Goal: Navigation & Orientation: Find specific page/section

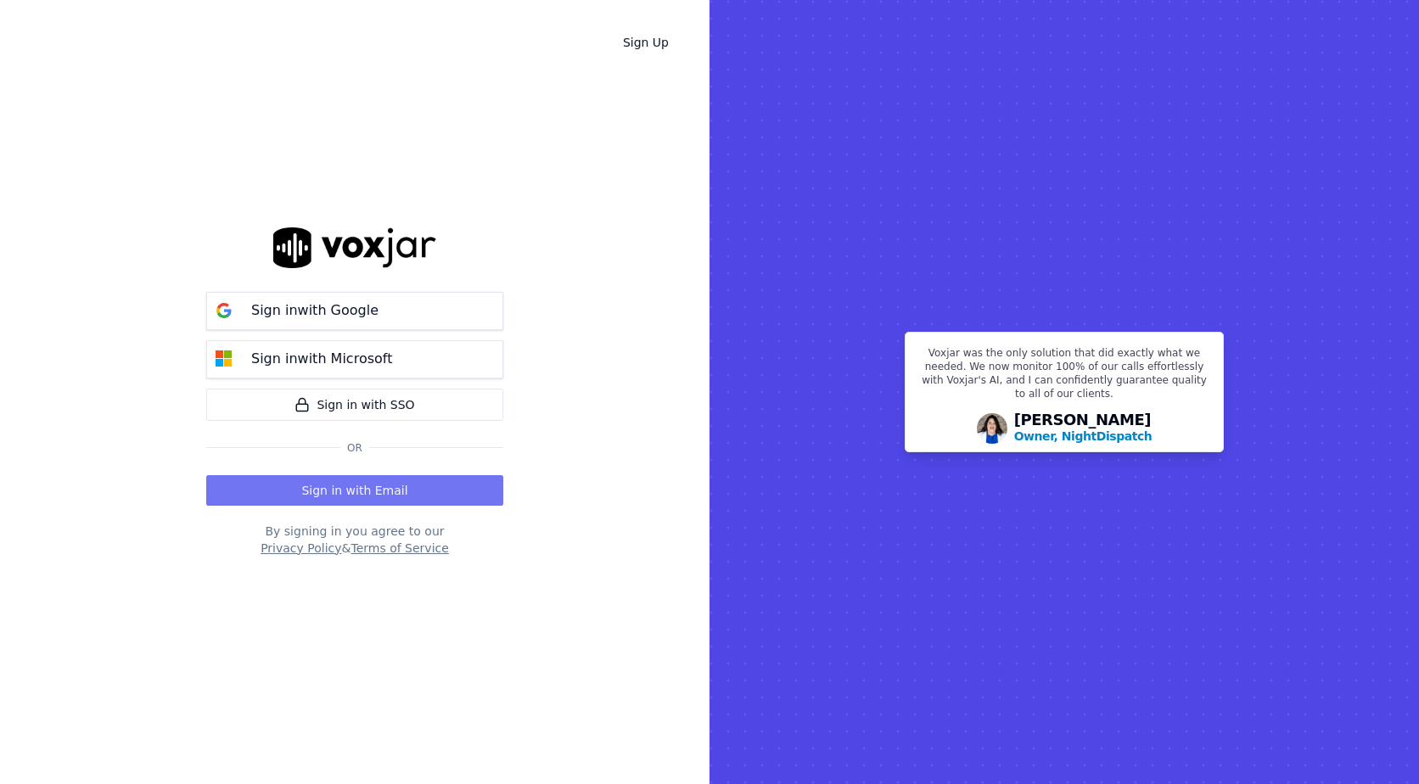
click at [441, 490] on button "Sign in with Email" at bounding box center [354, 490] width 297 height 31
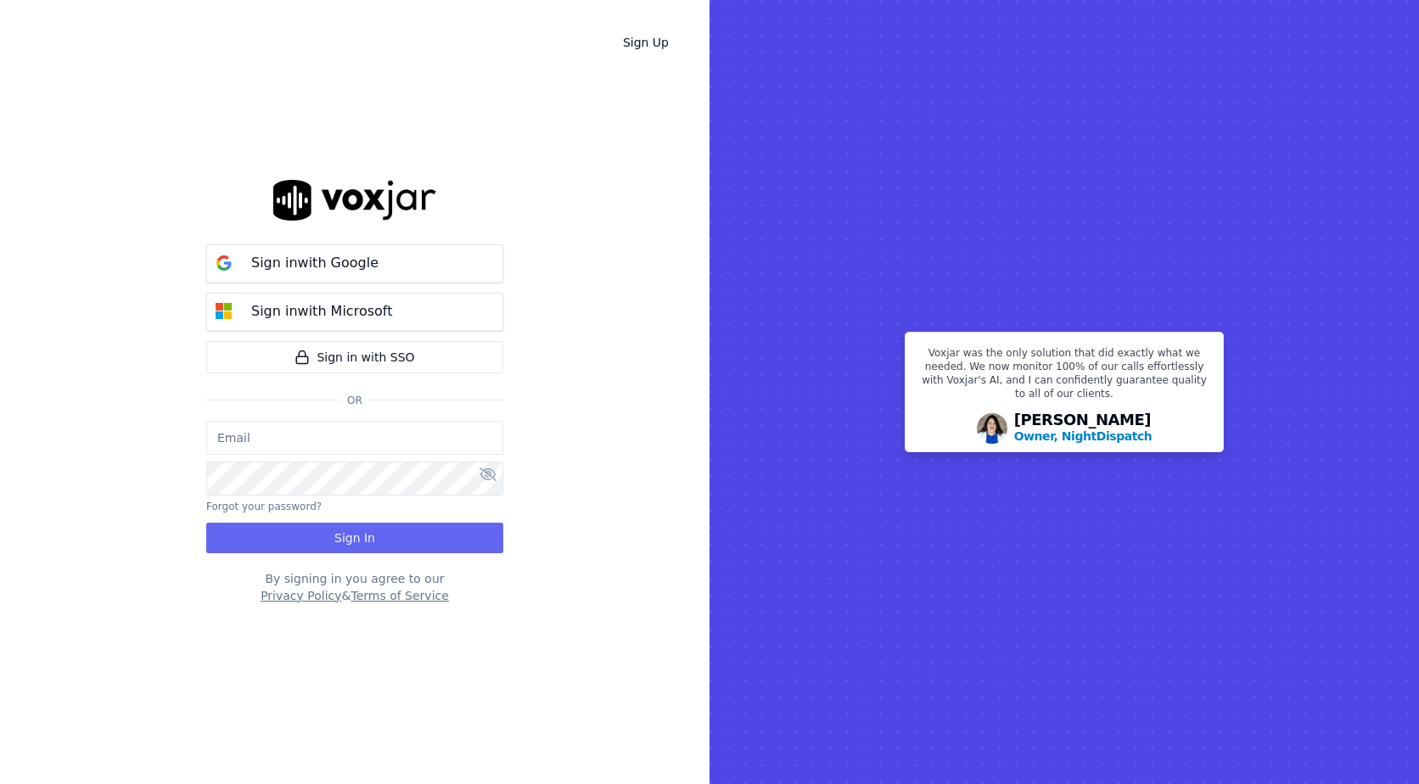
type input "[EMAIL_ADDRESS][DOMAIN_NAME]"
click at [458, 541] on button "Sign In" at bounding box center [354, 538] width 297 height 31
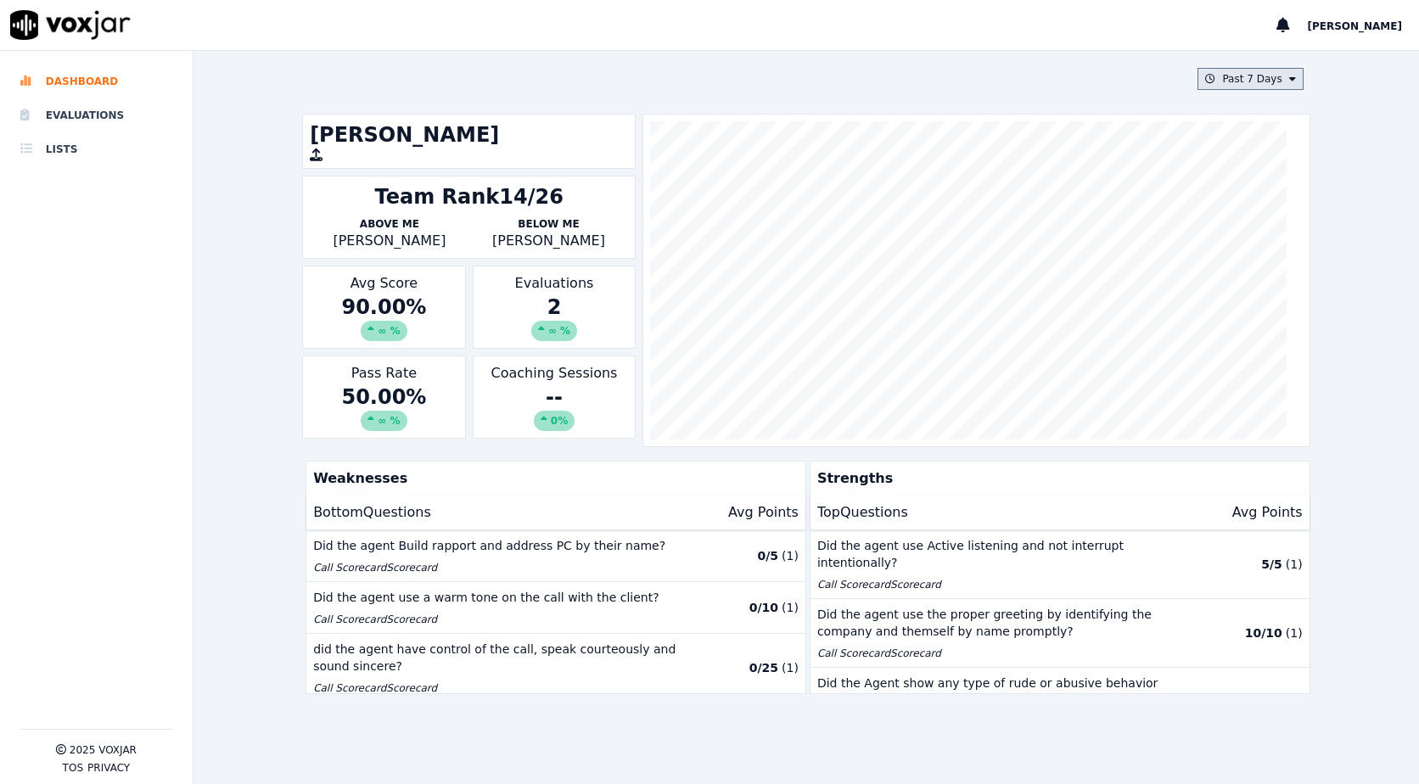
click at [1264, 76] on button "Past 7 Days" at bounding box center [1249, 79] width 105 height 22
click at [1261, 288] on button "Add" at bounding box center [1277, 273] width 33 height 27
click at [76, 109] on li "Evaluations" at bounding box center [96, 115] width 152 height 34
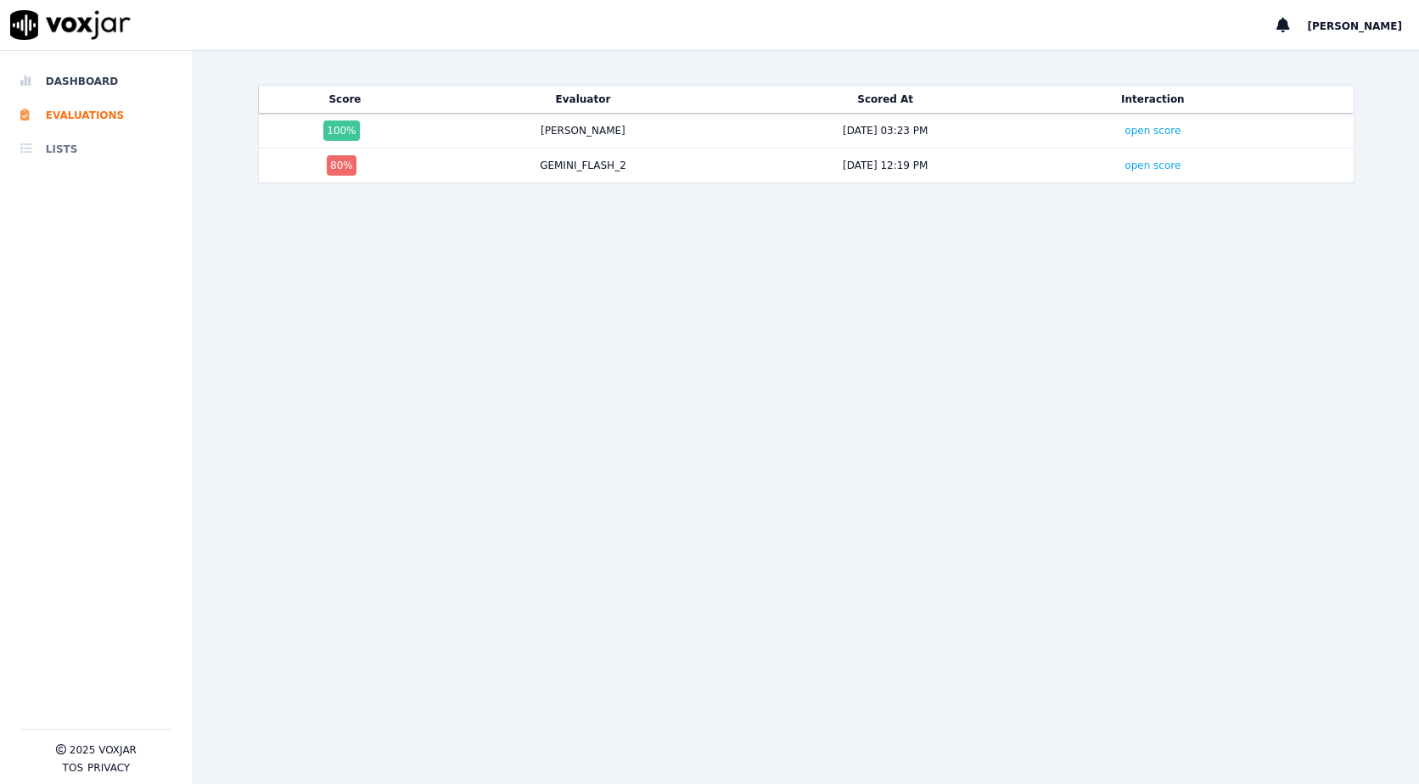
click at [59, 148] on li "Lists" at bounding box center [96, 149] width 152 height 34
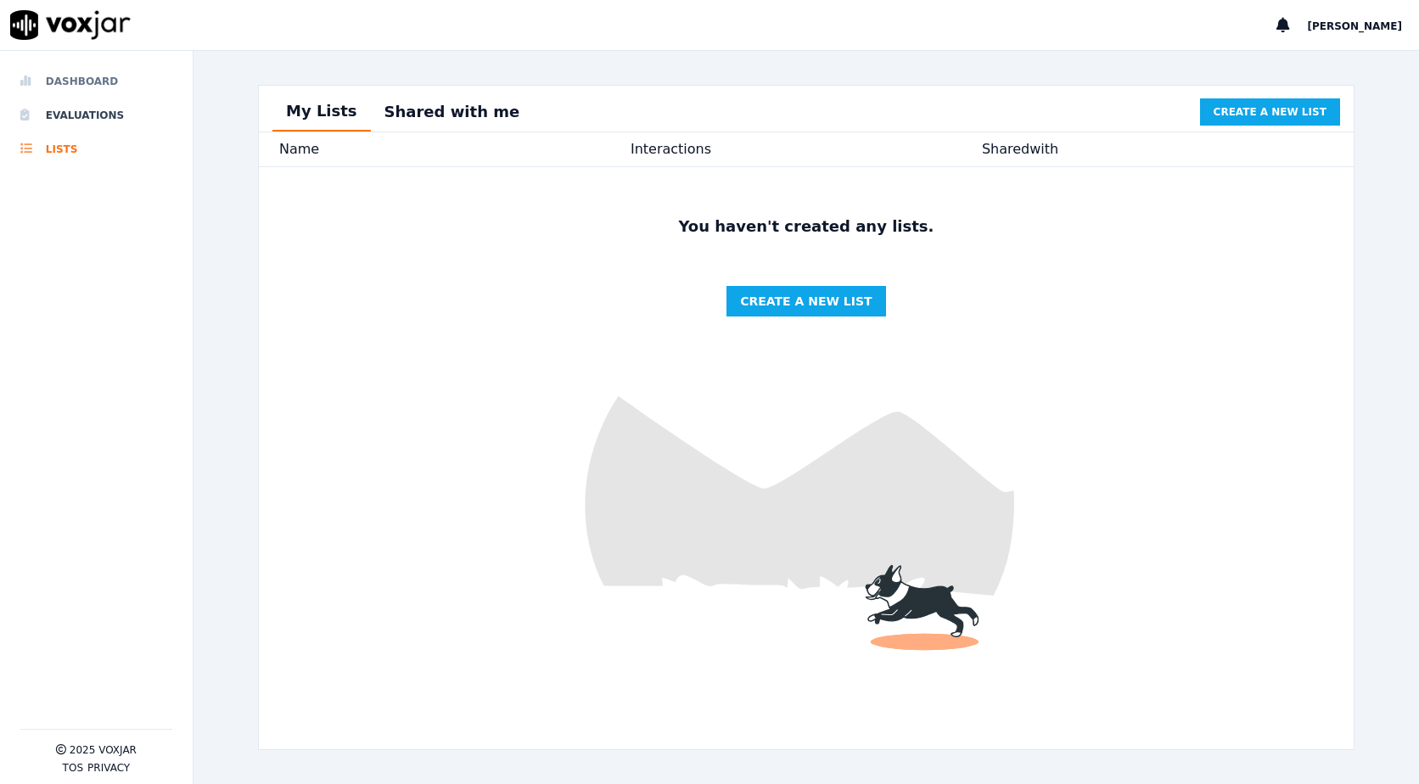
click at [78, 78] on li "Dashboard" at bounding box center [96, 81] width 152 height 34
